Goal: Find specific page/section

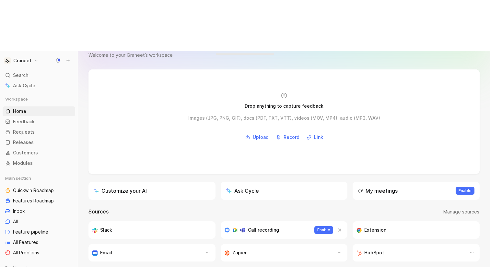
scroll to position [21, 0]
click at [188, 248] on div "Email" at bounding box center [145, 252] width 106 height 8
click at [166, 248] on div "Email" at bounding box center [145, 252] width 106 height 8
click at [205, 248] on button "button" at bounding box center [208, 252] width 8 height 8
click at [185, 215] on span "Copy" at bounding box center [184, 215] width 12 height 6
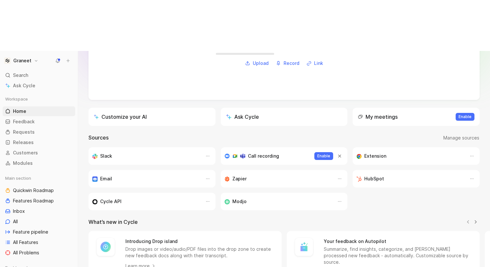
scroll to position [0, 0]
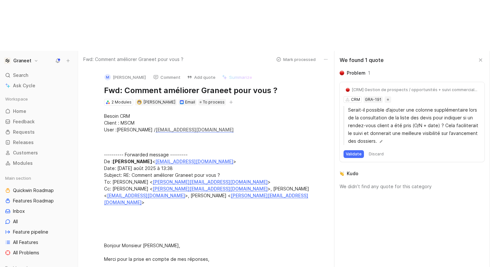
click at [127, 72] on button "M [PERSON_NAME]" at bounding box center [126, 77] width 48 height 10
click at [124, 99] on div "2 Modules" at bounding box center [122, 102] width 20 height 6
